Goal: Information Seeking & Learning: Check status

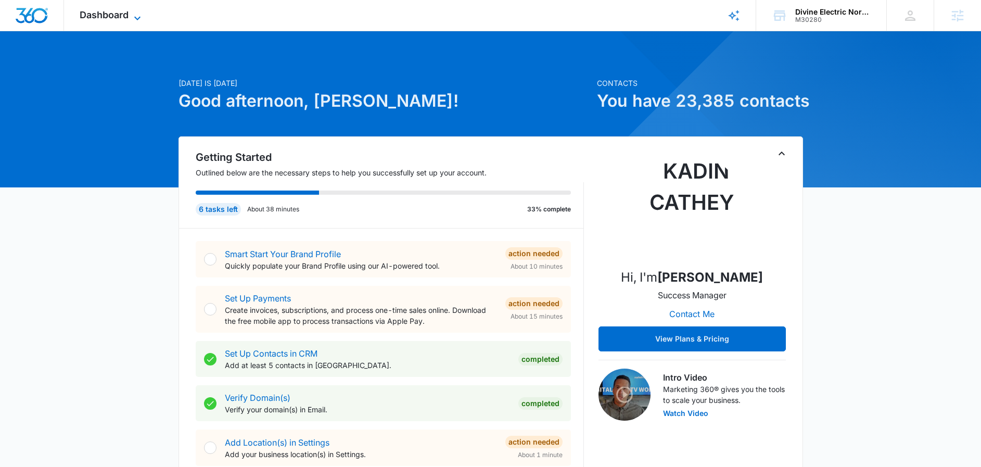
click at [95, 10] on span "Dashboard" at bounding box center [104, 14] width 49 height 11
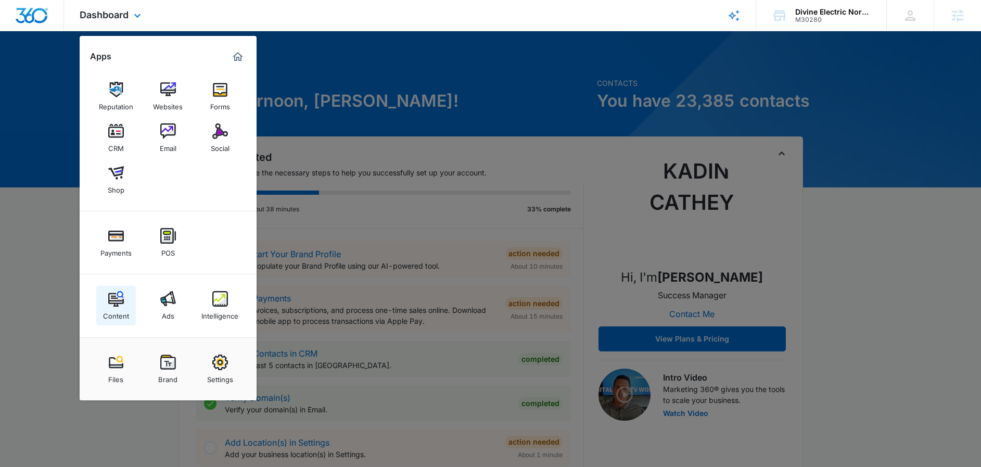
click at [116, 301] on img at bounding box center [116, 299] width 16 height 16
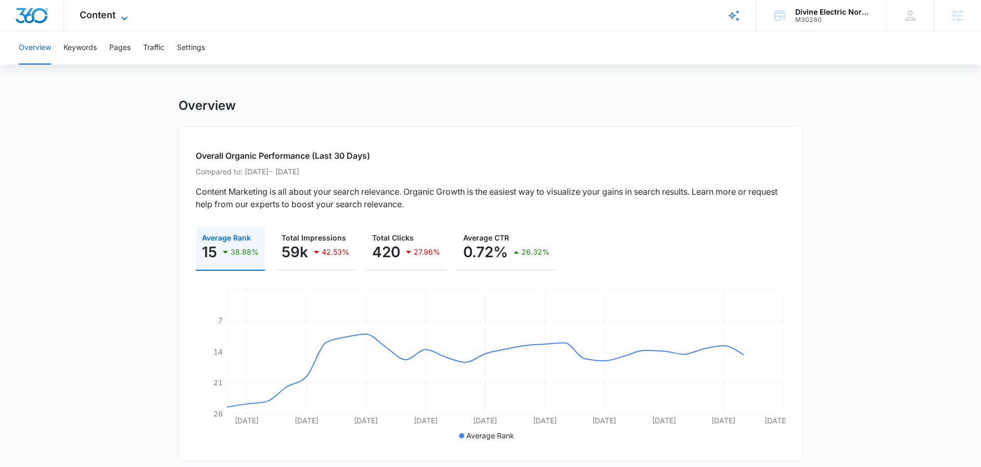
click at [126, 16] on icon at bounding box center [124, 18] width 12 height 12
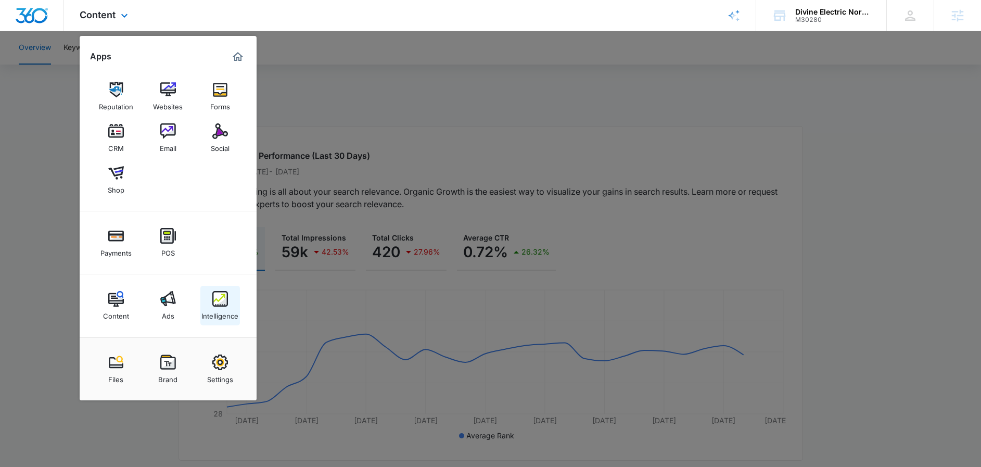
click at [223, 306] on img at bounding box center [220, 299] width 16 height 16
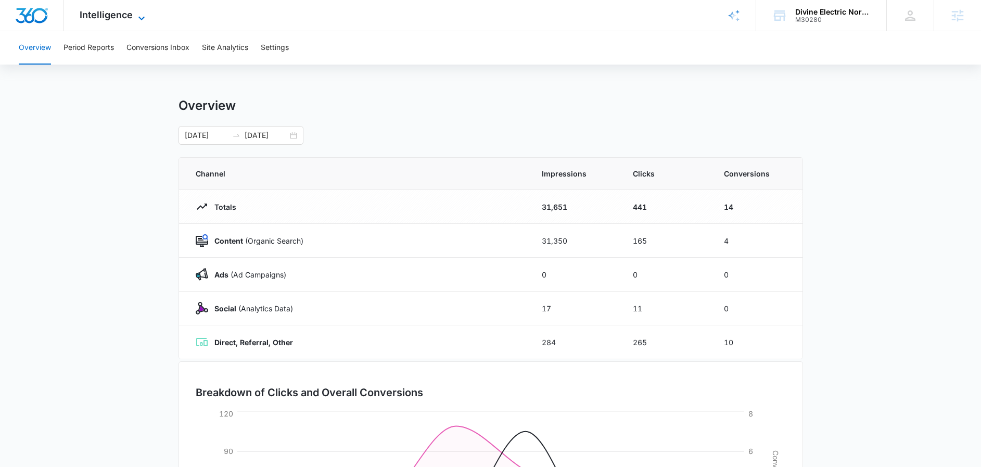
click at [145, 16] on icon at bounding box center [141, 18] width 12 height 12
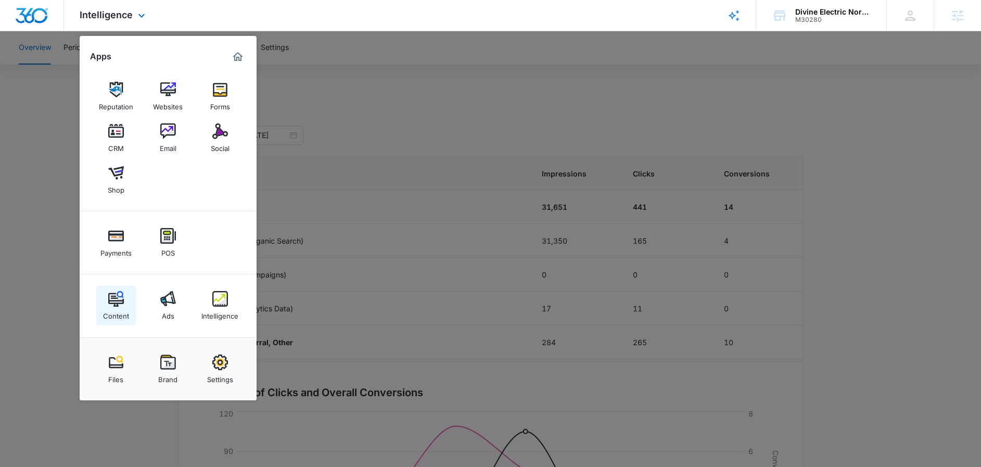
click at [118, 314] on div "Content" at bounding box center [116, 314] width 26 height 14
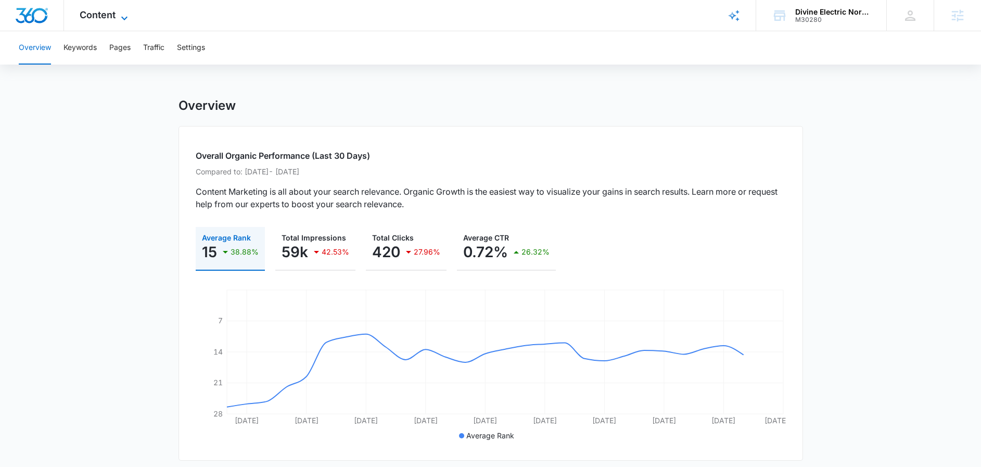
click at [127, 13] on icon at bounding box center [124, 18] width 12 height 12
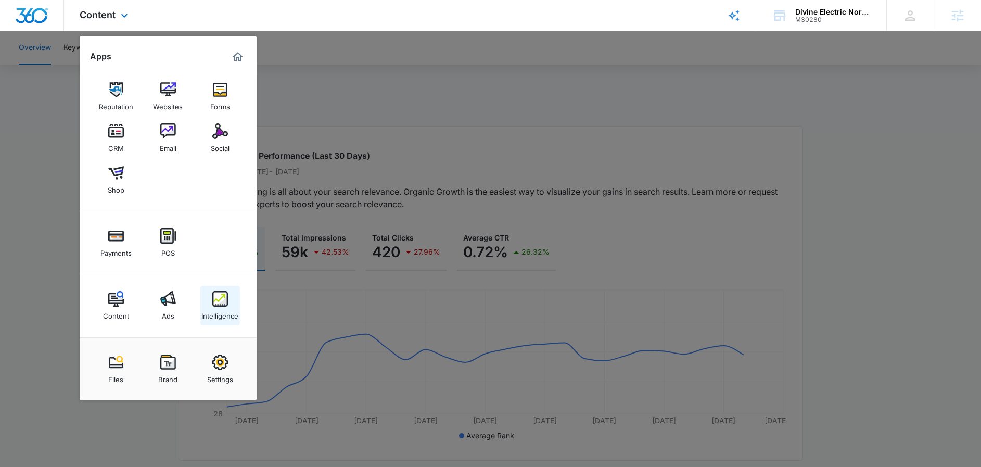
click at [226, 298] on img at bounding box center [220, 299] width 16 height 16
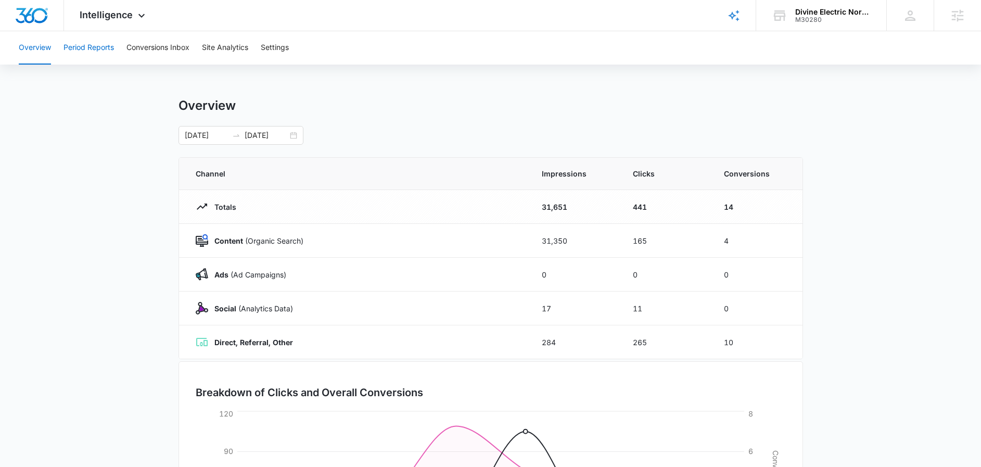
click at [92, 48] on button "Period Reports" at bounding box center [89, 47] width 51 height 33
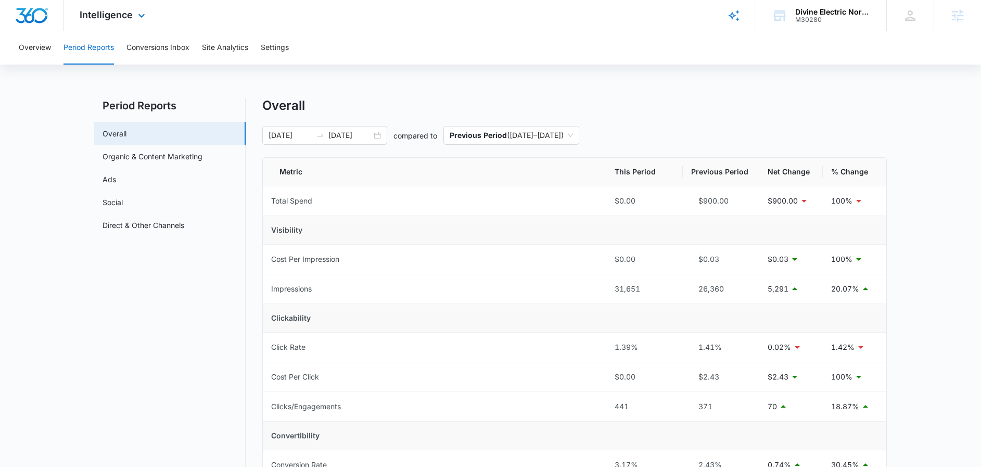
click at [133, 15] on div "Intelligence Apps Reputation Websites Forms CRM Email Social Shop Payments POS …" at bounding box center [113, 15] width 99 height 31
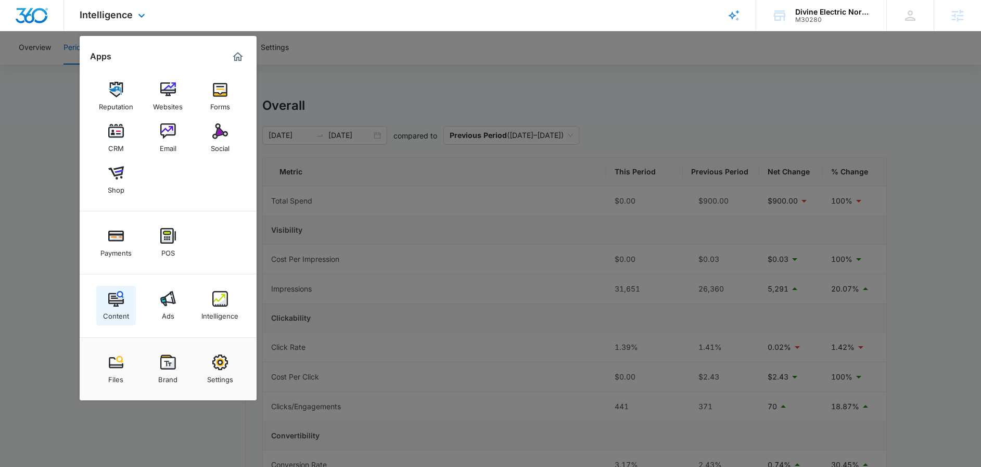
click at [119, 298] on img at bounding box center [116, 299] width 16 height 16
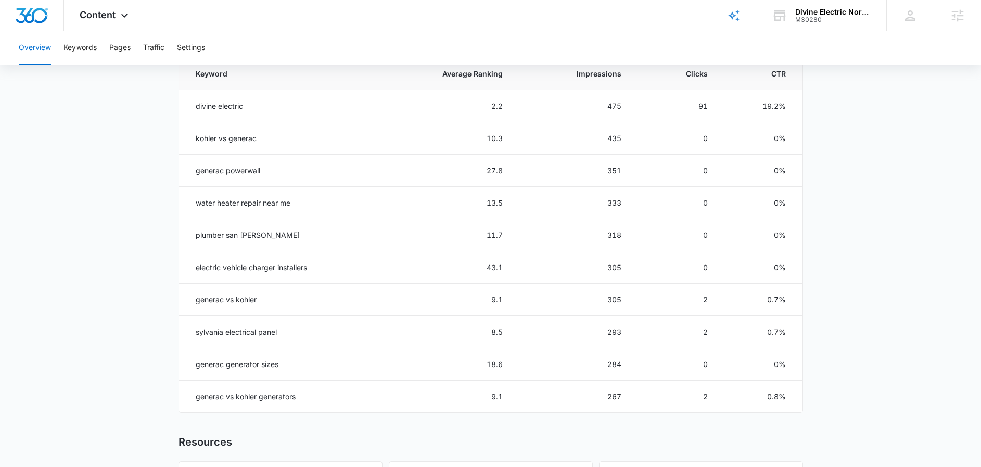
scroll to position [478, 0]
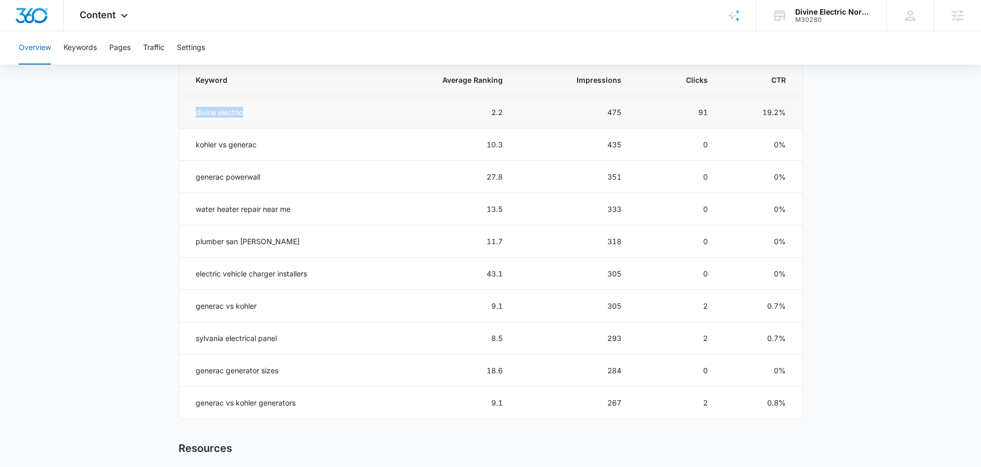
drag, startPoint x: 196, startPoint y: 110, endPoint x: 247, endPoint y: 120, distance: 51.9
click at [247, 120] on td "divine electric" at bounding box center [277, 112] width 196 height 32
click at [286, 130] on td "kohler vs generac" at bounding box center [277, 145] width 196 height 32
drag, startPoint x: 199, startPoint y: 110, endPoint x: 259, endPoint y: 134, distance: 64.5
click at [259, 134] on tbody "divine electric 2.2 475 91 19.2% kohler vs generac 10.3 435 0 0% generac powerw…" at bounding box center [491, 257] width 624 height 323
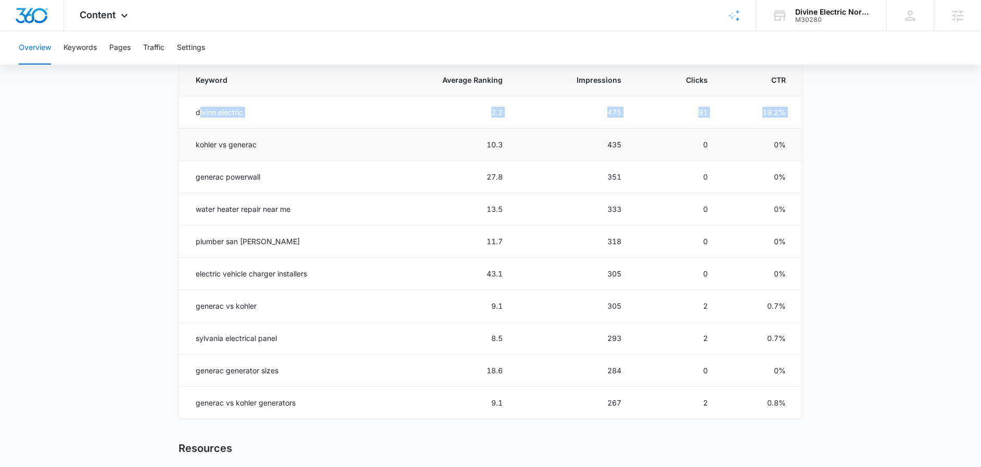
click at [289, 136] on td "kohler vs generac" at bounding box center [277, 145] width 196 height 32
drag, startPoint x: 198, startPoint y: 208, endPoint x: 311, endPoint y: 208, distance: 113.5
click at [311, 208] on td "water heater repair near me" at bounding box center [277, 209] width 196 height 32
drag, startPoint x: 484, startPoint y: 198, endPoint x: 486, endPoint y: 215, distance: 16.8
click at [486, 215] on td "13.5" at bounding box center [445, 209] width 140 height 32
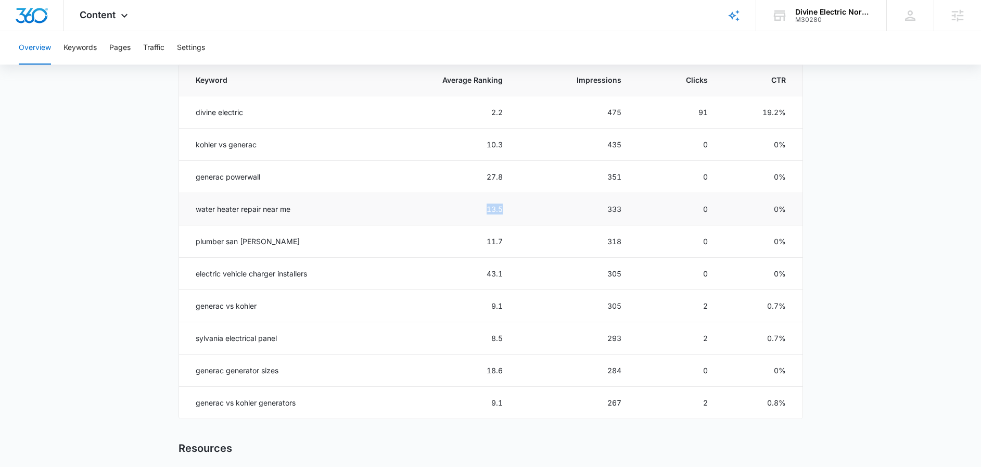
click at [489, 210] on td "13.5" at bounding box center [445, 209] width 140 height 32
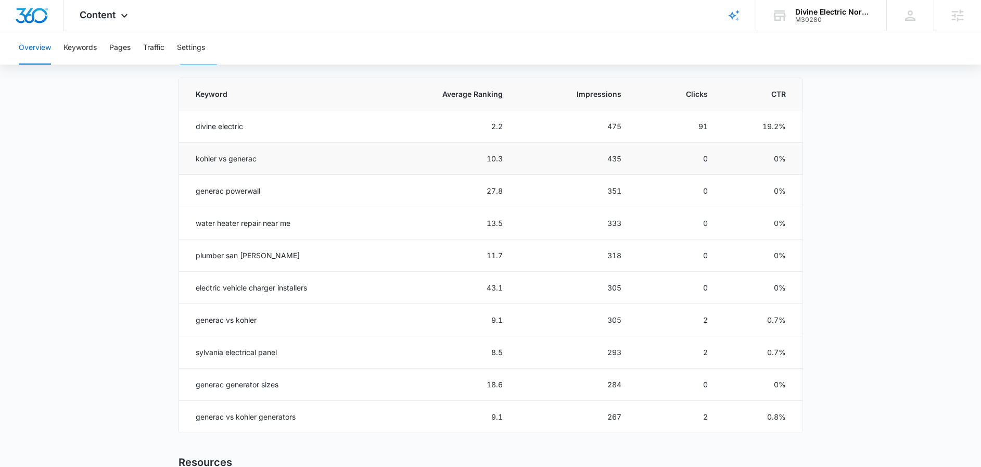
scroll to position [475, 0]
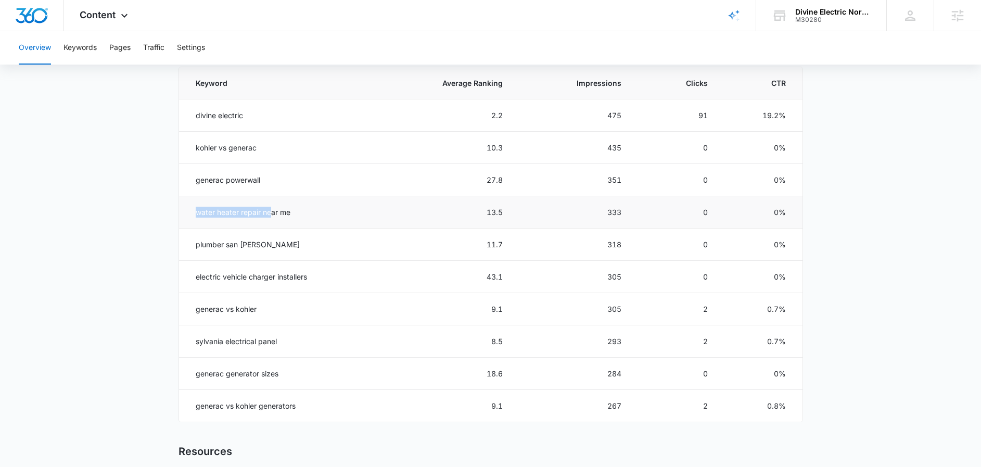
drag, startPoint x: 193, startPoint y: 211, endPoint x: 273, endPoint y: 212, distance: 80.2
click at [273, 212] on td "water heater repair near me" at bounding box center [277, 212] width 196 height 32
drag, startPoint x: 196, startPoint y: 212, endPoint x: 330, endPoint y: 216, distance: 134.4
click at [330, 216] on td "water heater repair near me" at bounding box center [277, 212] width 196 height 32
click at [110, 14] on span "Content" at bounding box center [98, 14] width 36 height 11
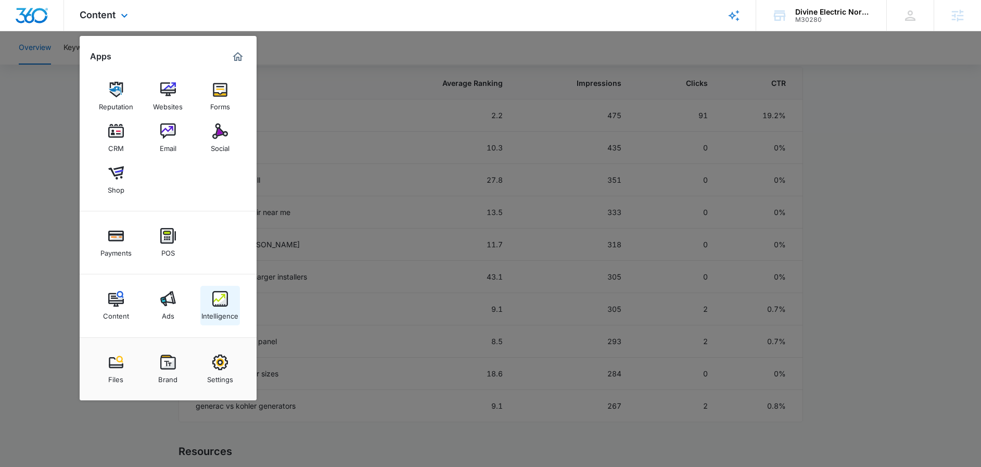
click at [238, 301] on link "Intelligence" at bounding box center [220, 306] width 40 height 40
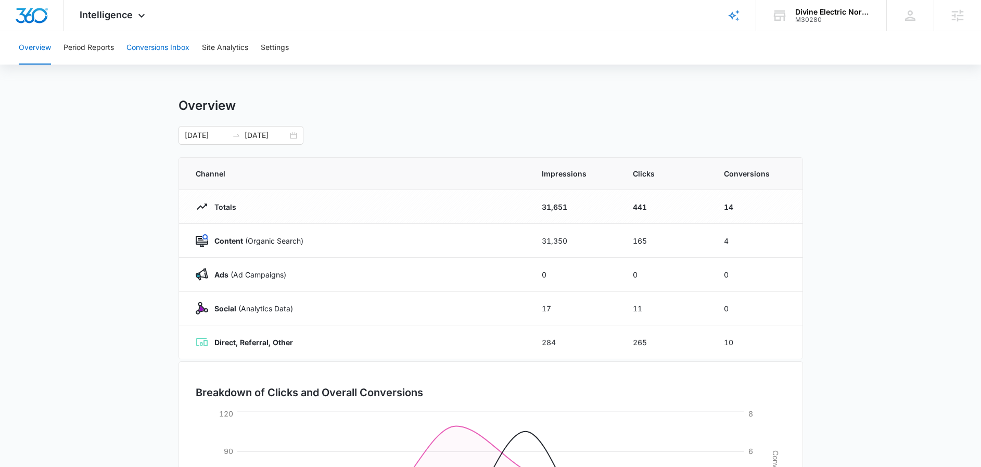
click at [156, 49] on button "Conversions Inbox" at bounding box center [158, 47] width 63 height 33
